Goal: Navigation & Orientation: Understand site structure

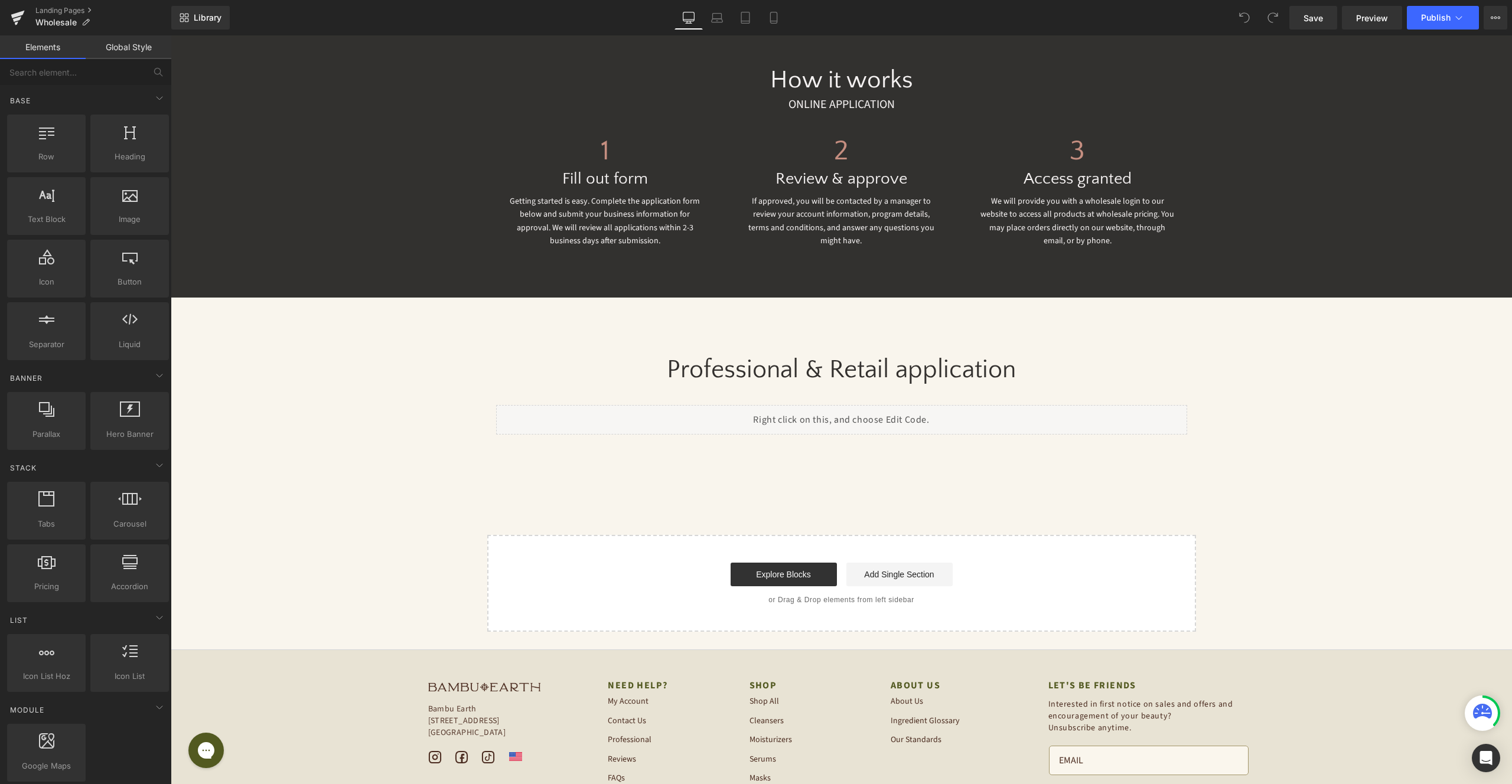
scroll to position [415, 0]
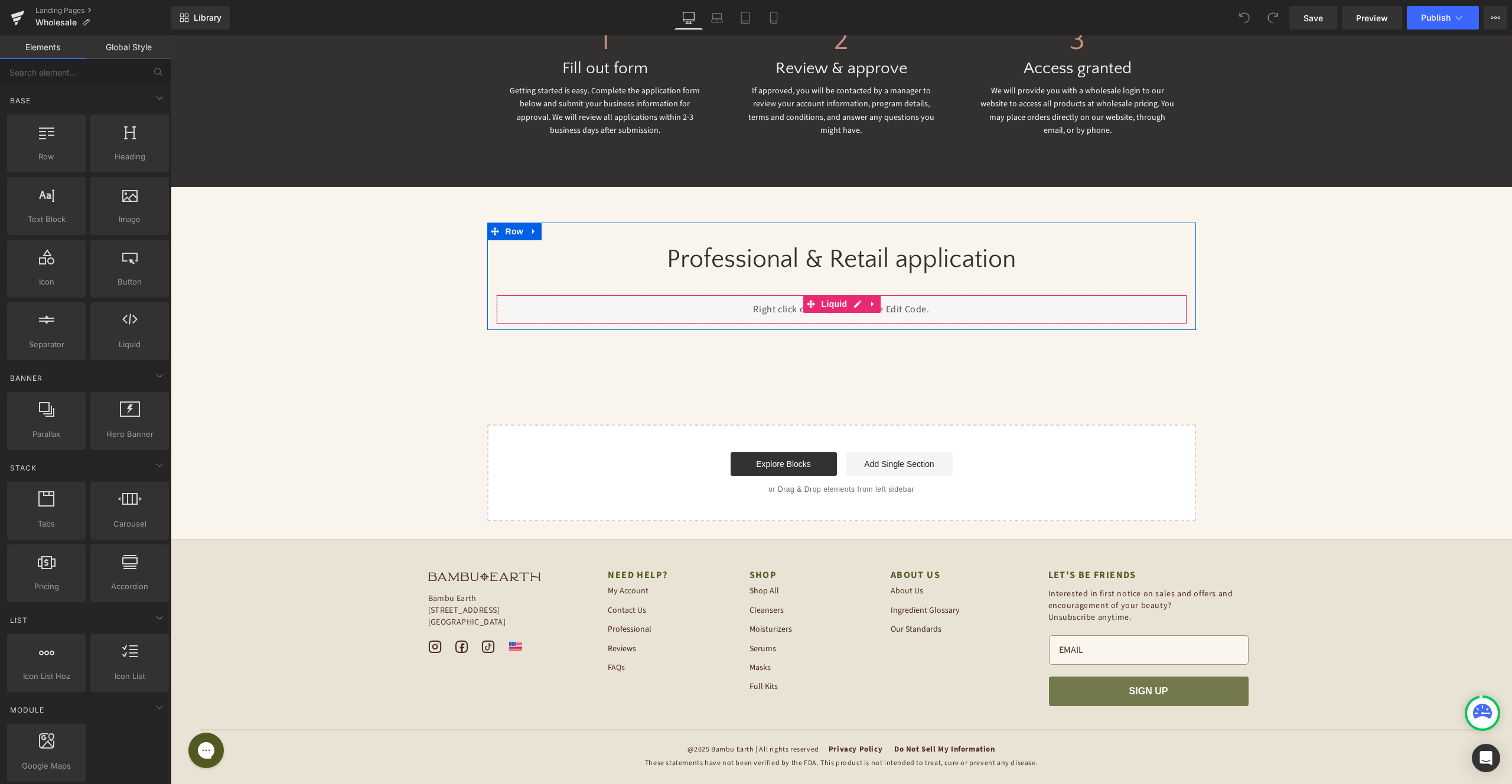
click at [736, 316] on div "Liquid" at bounding box center [842, 309] width 691 height 29
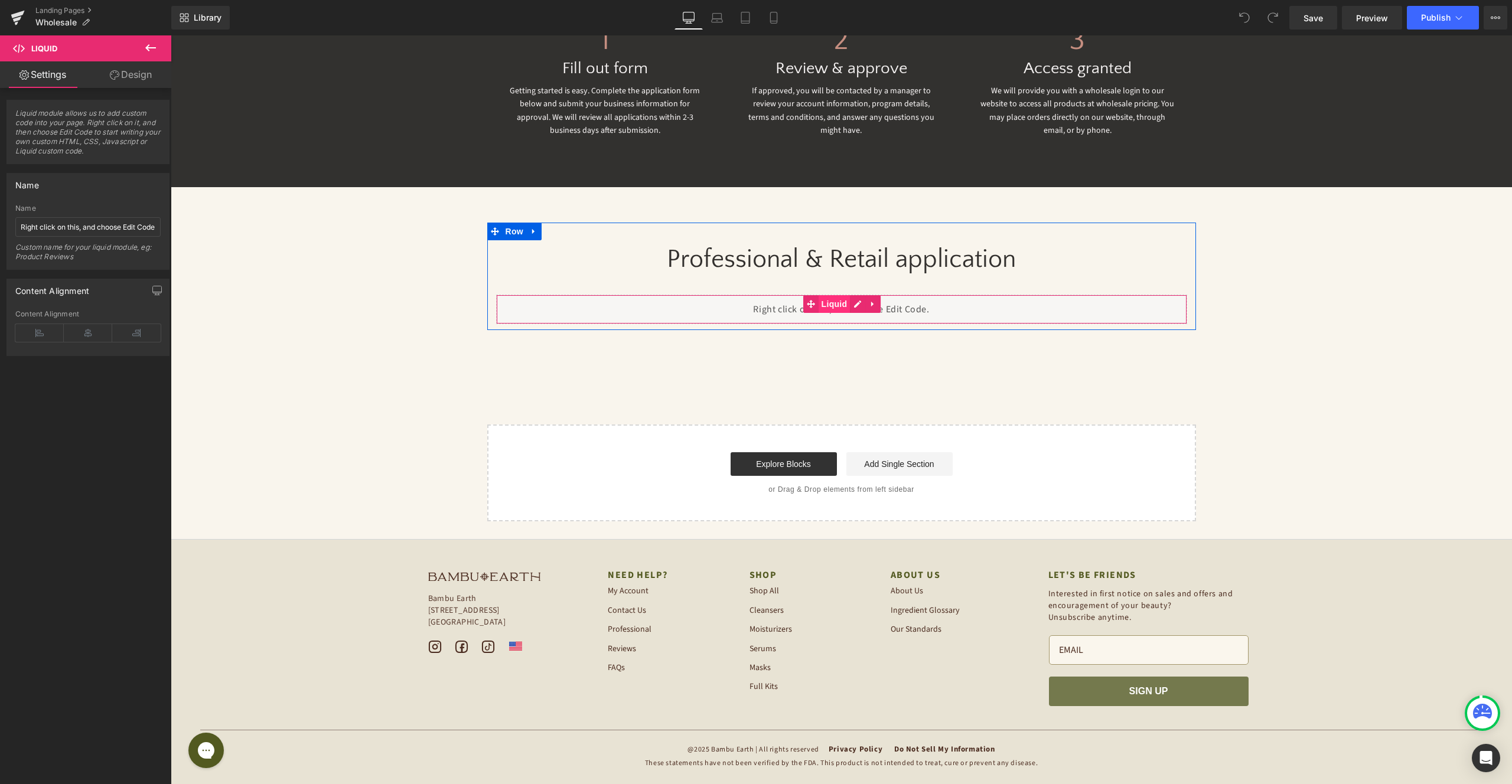
click at [829, 306] on span "Liquid" at bounding box center [835, 304] width 32 height 18
click at [754, 310] on div "Liquid" at bounding box center [842, 309] width 691 height 29
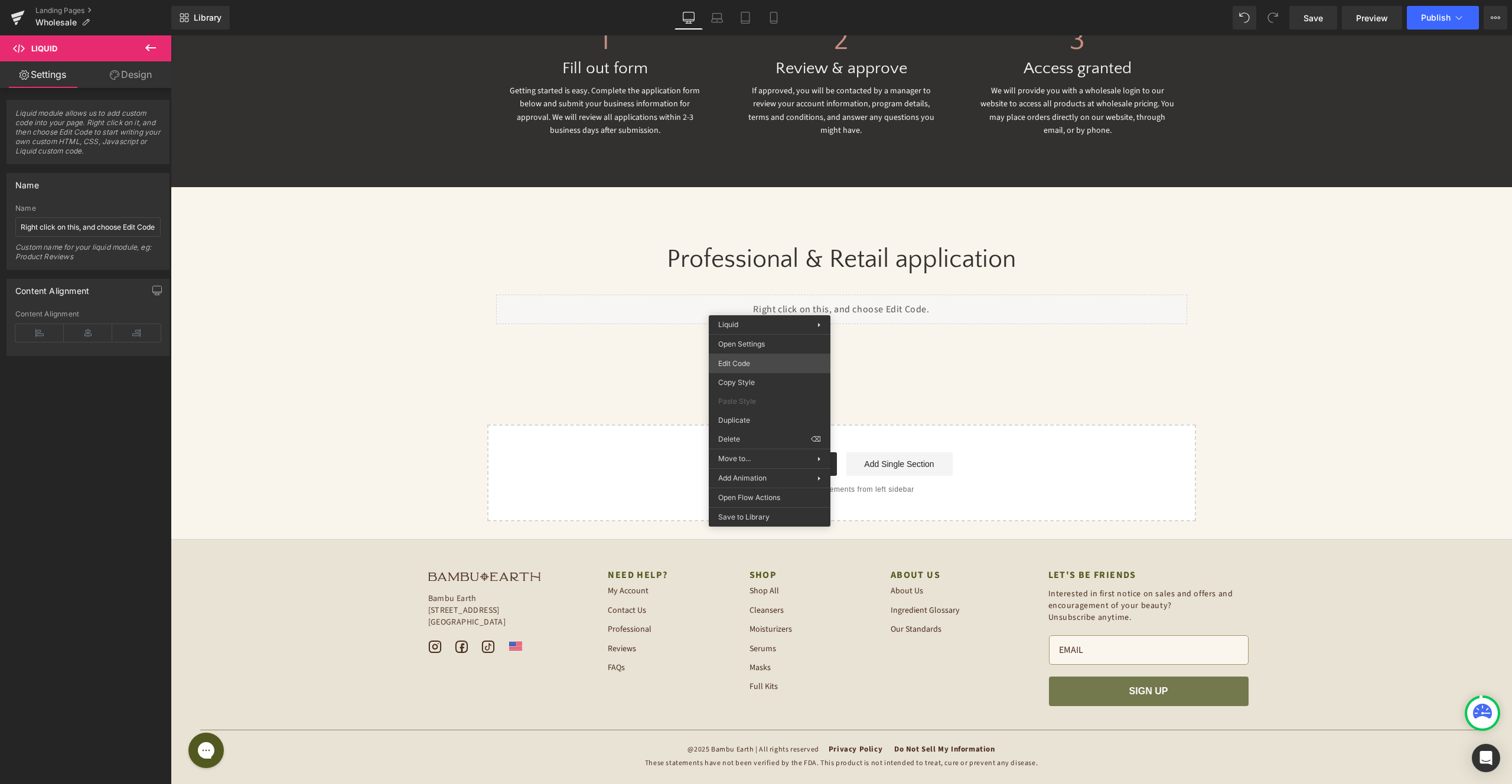
click at [765, 0] on div "Liquid You are previewing how the will restyle your page. You can not edit Elem…" at bounding box center [756, 0] width 1512 height 0
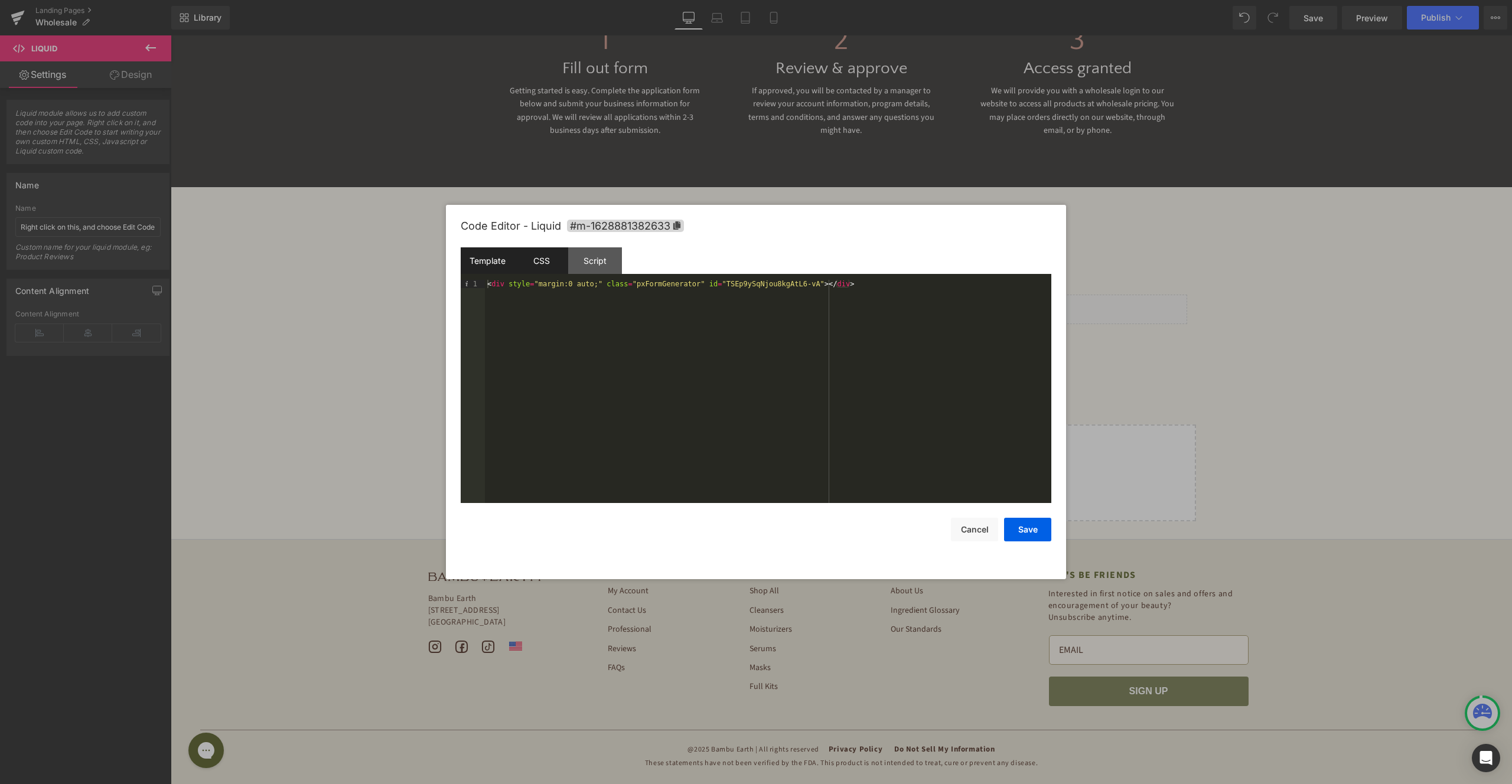
click at [535, 266] on div "CSS" at bounding box center [541, 261] width 54 height 27
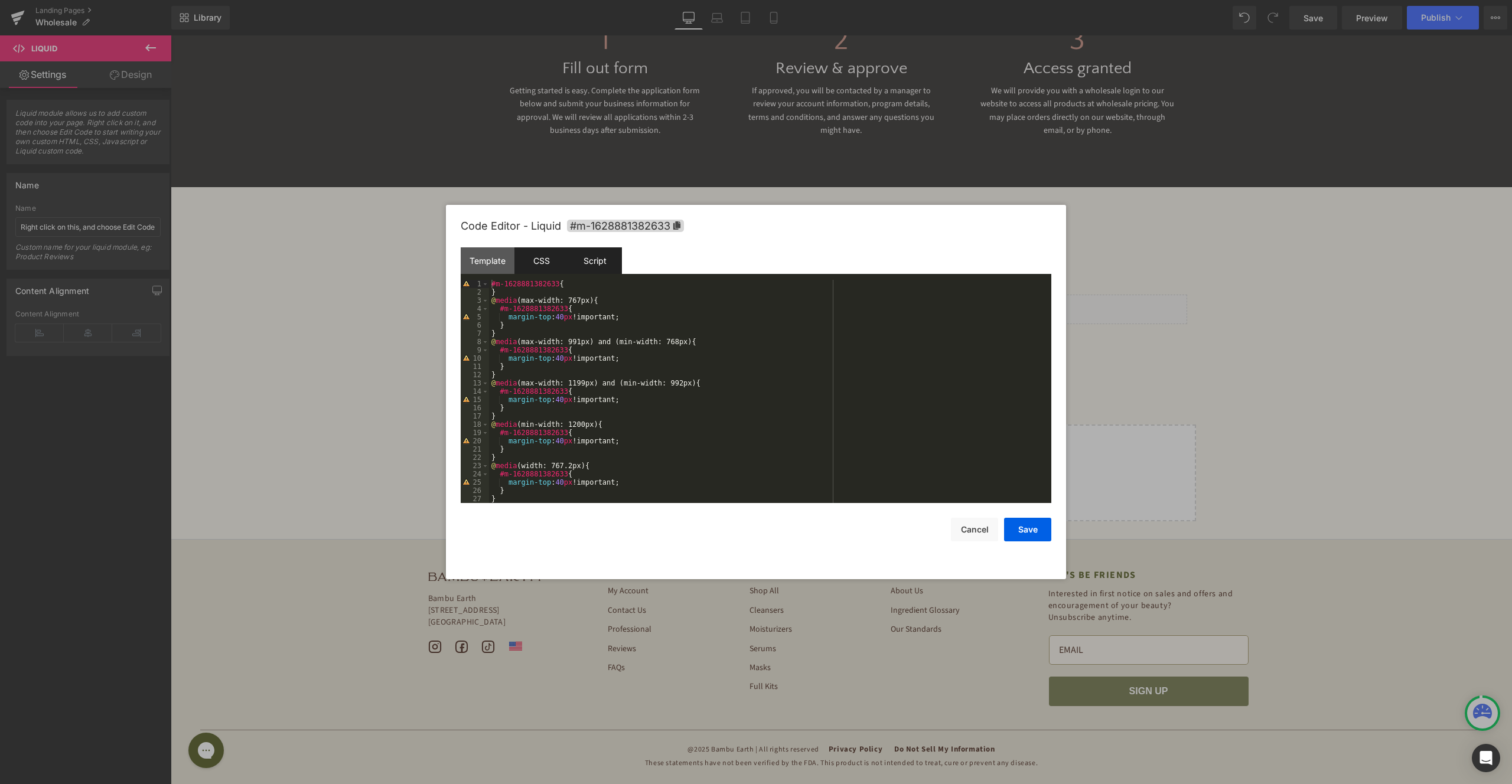
click at [588, 262] on div "Script" at bounding box center [595, 261] width 54 height 27
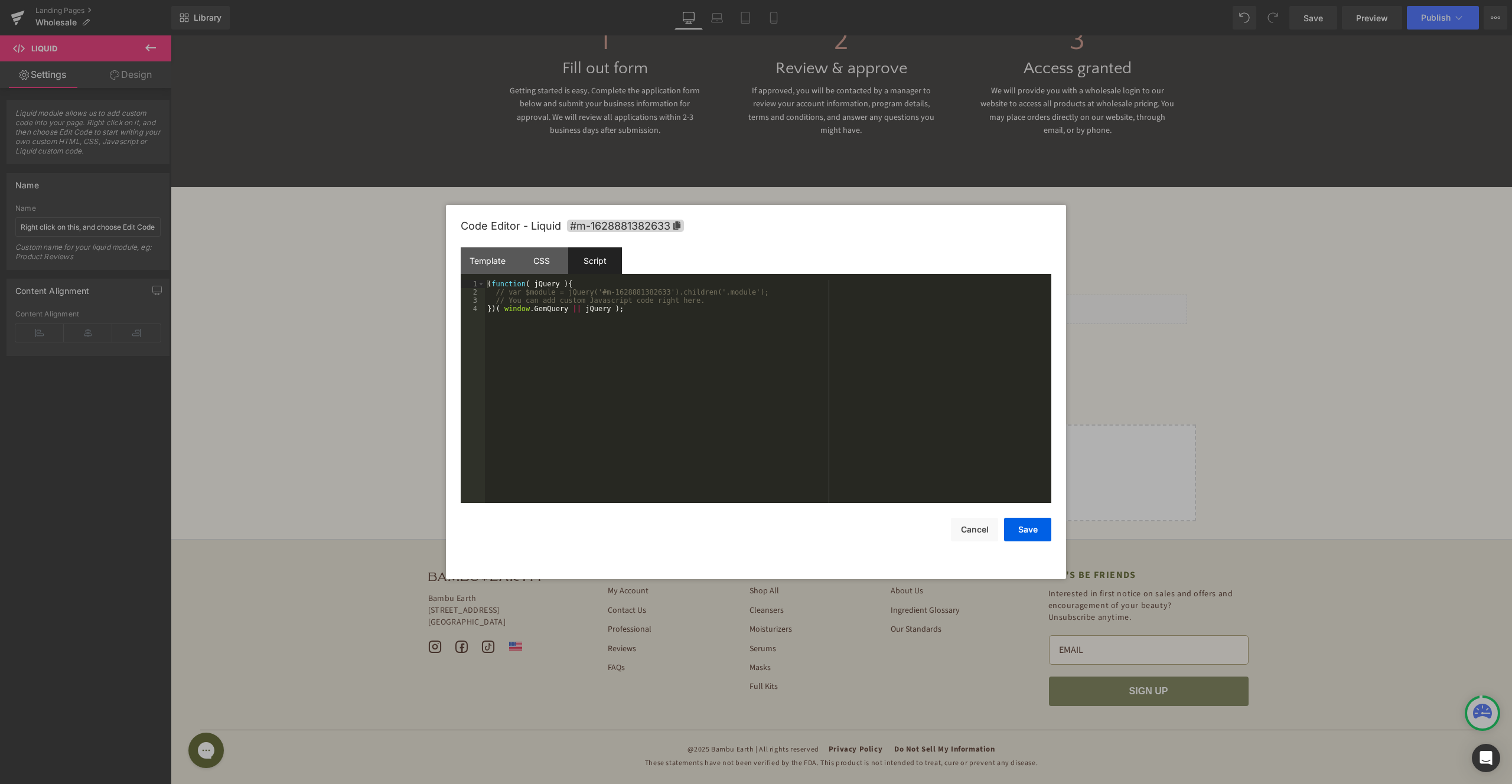
click at [368, 275] on div at bounding box center [756, 392] width 1512 height 784
